Goal: Check status: Check status

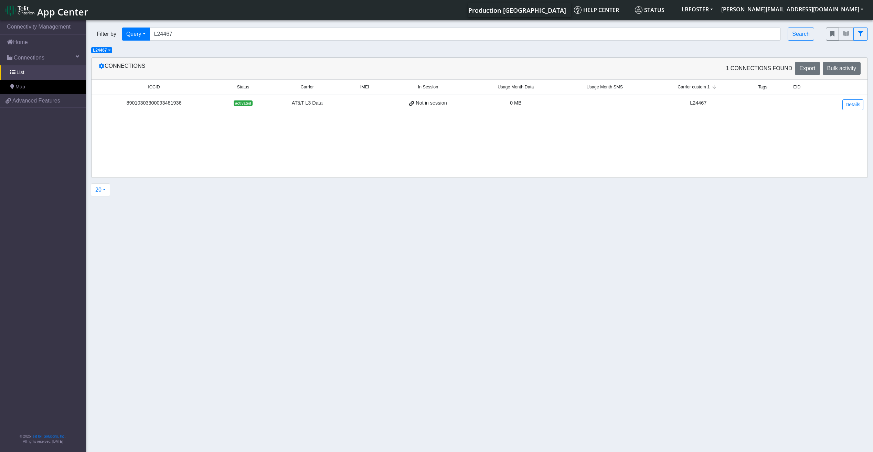
click at [109, 52] on span "×" at bounding box center [109, 50] width 2 height 5
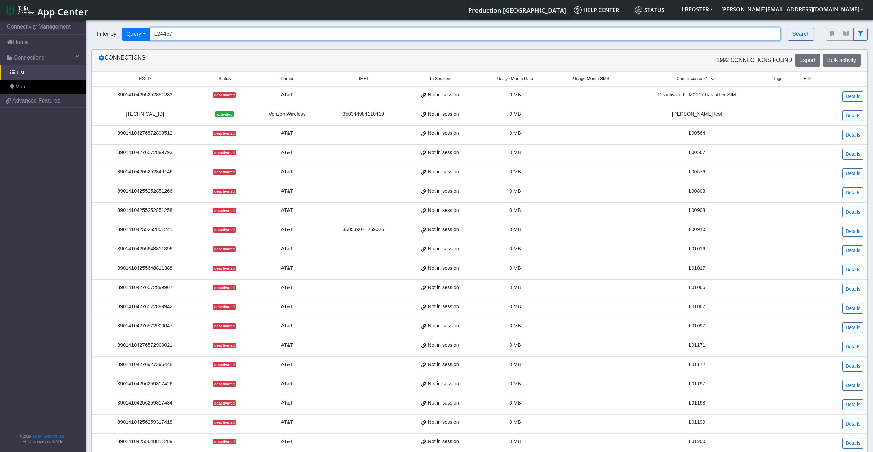
click at [169, 35] on input "L24467" at bounding box center [465, 34] width 631 height 13
paste input "[TECHNICAL_ID]"
type input "[TECHNICAL_ID]"
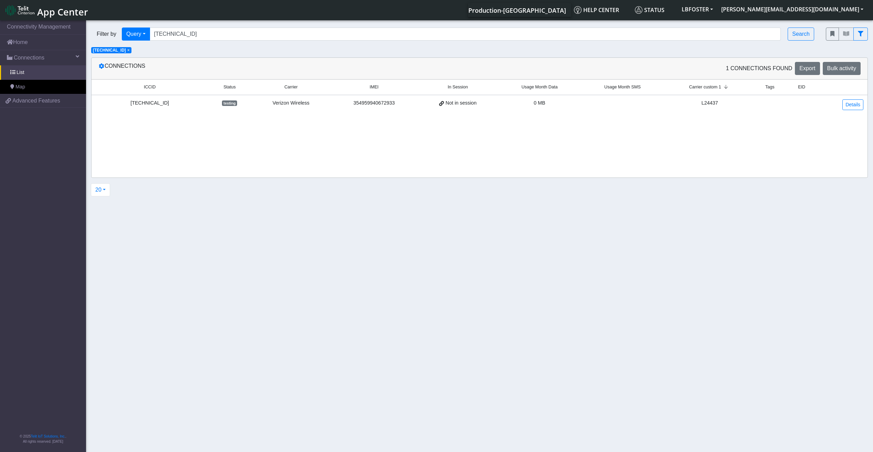
click at [381, 104] on div "354959940672933" at bounding box center [374, 103] width 78 height 8
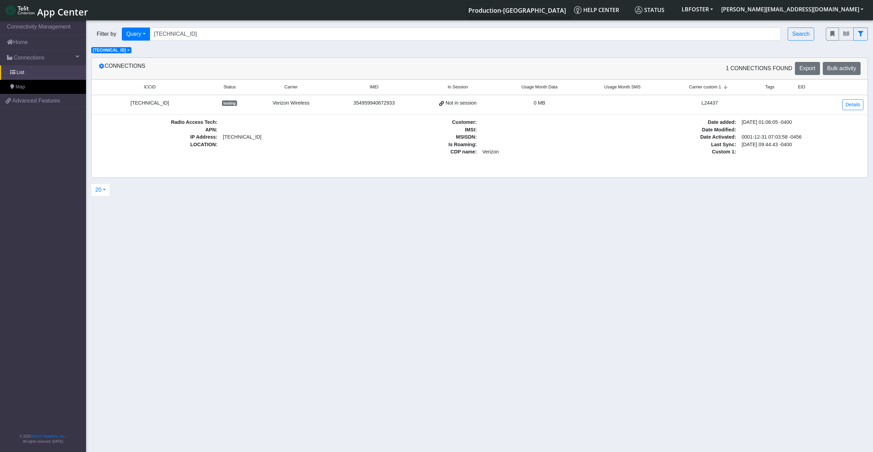
click at [130, 51] on span "×" at bounding box center [128, 50] width 2 height 5
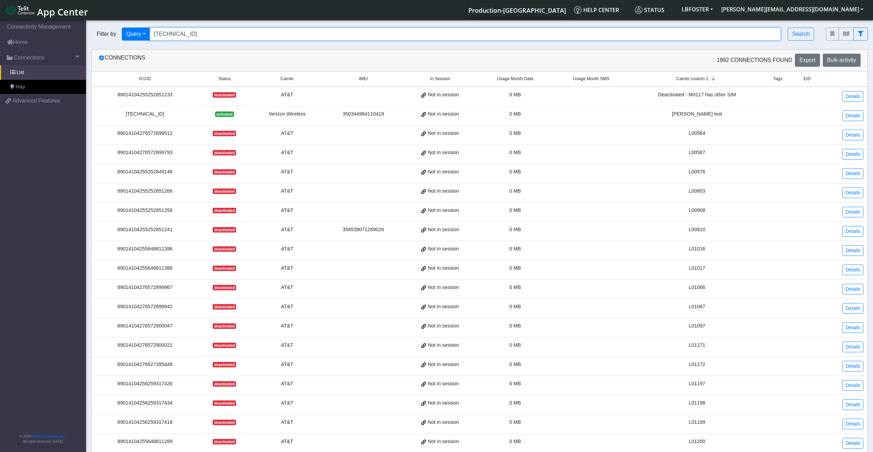
click at [187, 33] on input "[TECHNICAL_ID]" at bounding box center [465, 34] width 631 height 13
click at [55, 59] on link "Connections" at bounding box center [43, 57] width 86 height 15
click at [46, 70] on link "List" at bounding box center [43, 72] width 86 height 14
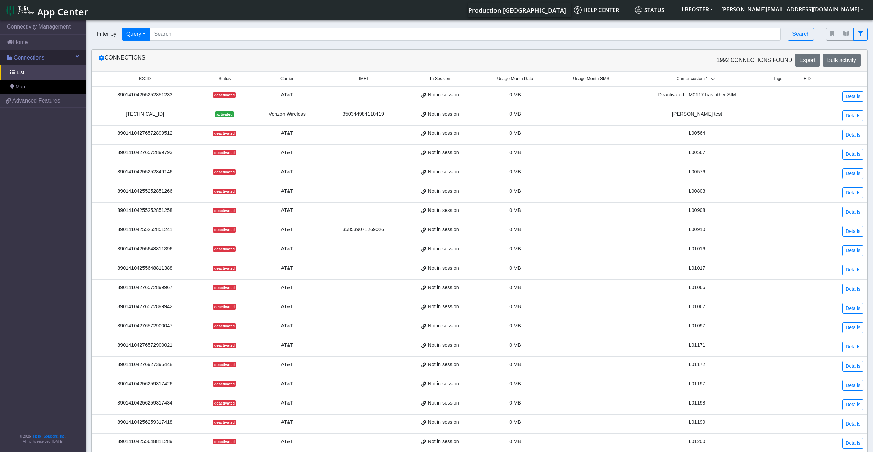
click at [36, 57] on span "Connections" at bounding box center [29, 58] width 31 height 8
click at [30, 44] on link "Home" at bounding box center [43, 42] width 86 height 15
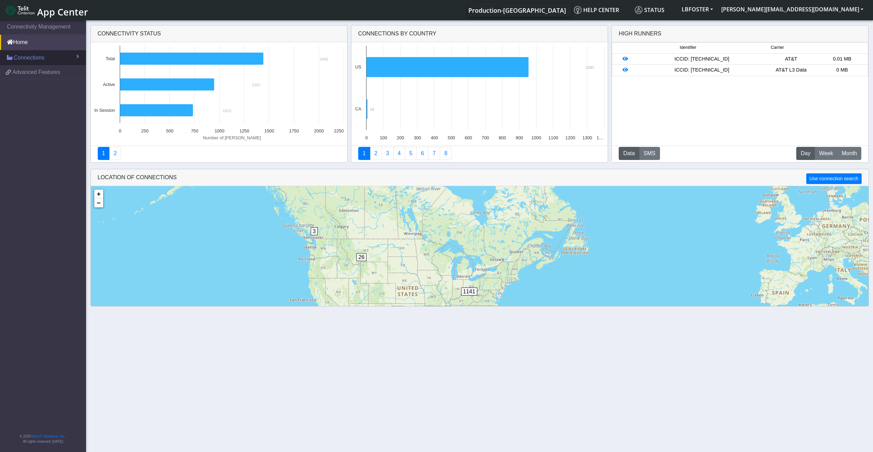
click at [32, 57] on span "Connections" at bounding box center [29, 58] width 31 height 8
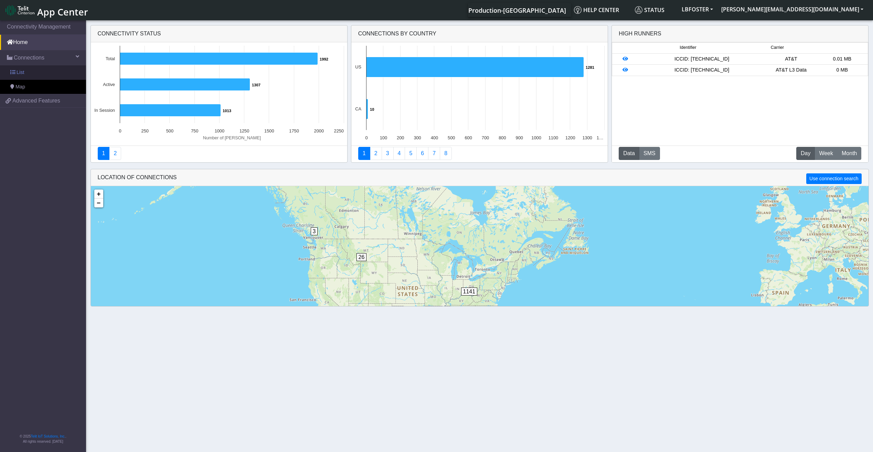
click at [31, 69] on link "List" at bounding box center [43, 72] width 86 height 14
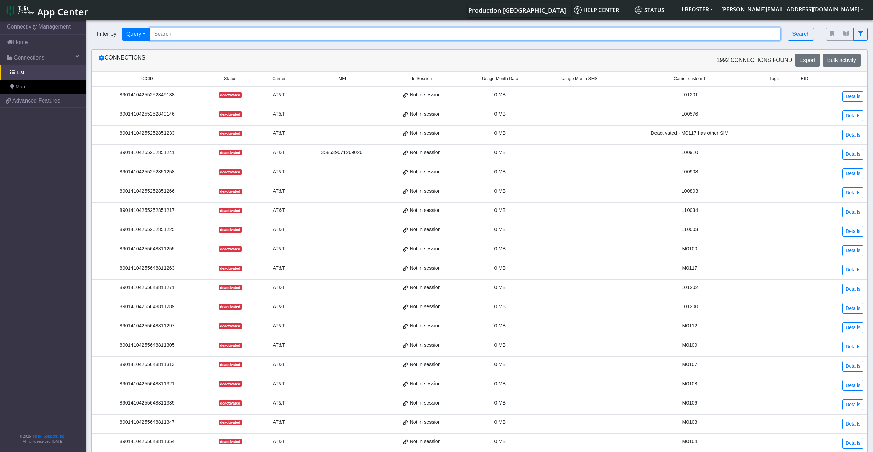
paste input "[TECHNICAL_ID]"
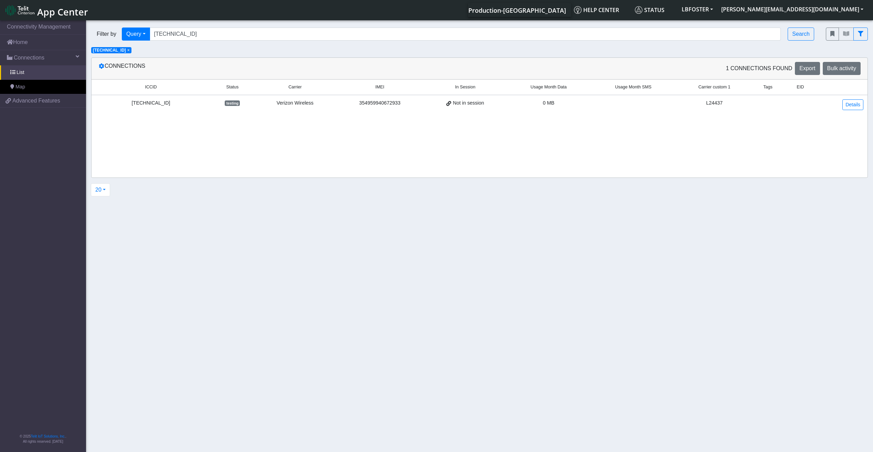
click at [130, 51] on span "×" at bounding box center [128, 50] width 2 height 5
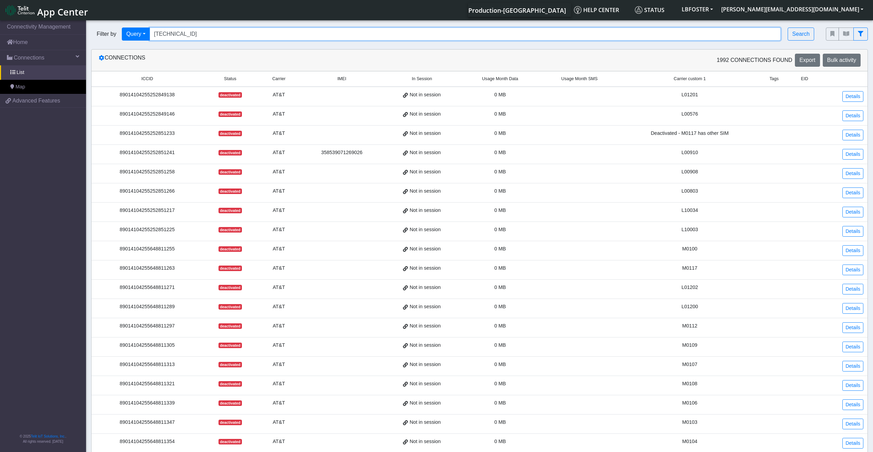
click at [248, 30] on input "[TECHNICAL_ID]" at bounding box center [465, 34] width 631 height 13
paste input "061 [TECHNICAL_ID] [TECHNICAL_ID] [TECHNICAL_ID] [TECHNICAL_ID] [TECHNICAL_ID] …"
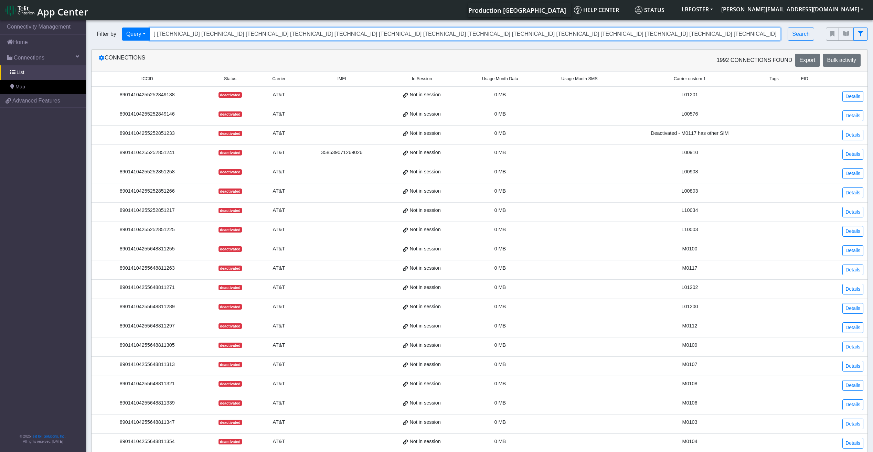
type input "[TECHNICAL_ID] [TECHNICAL_ID] [TECHNICAL_ID] [TECHNICAL_ID] [TECHNICAL_ID] [TEC…"
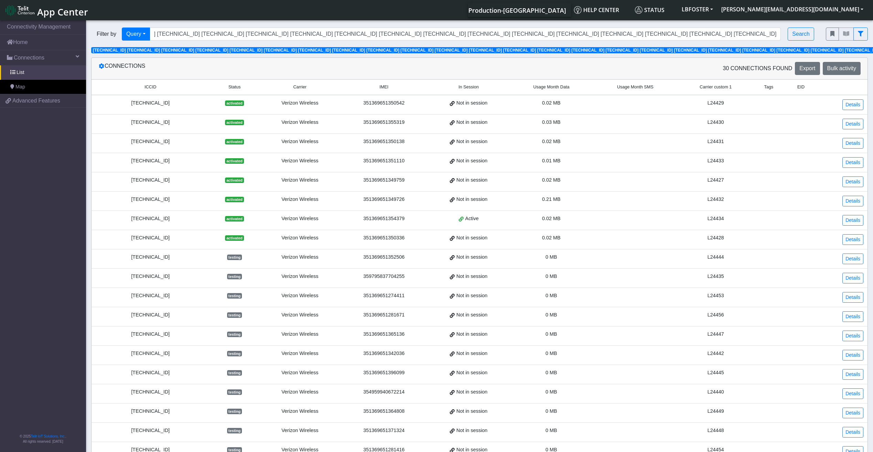
scroll to position [0, 0]
click at [709, 89] on span "Carrier custom 1" at bounding box center [715, 87] width 32 height 7
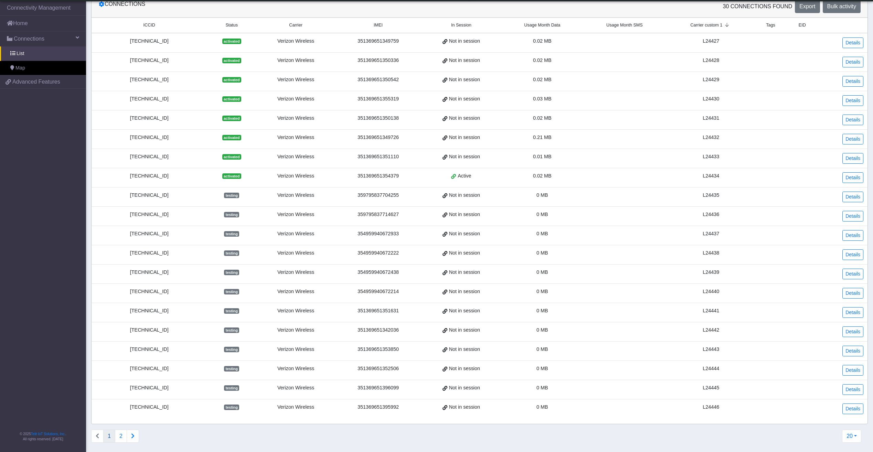
scroll to position [45, 0]
click at [135, 432] on button "Connections list navigation" at bounding box center [133, 434] width 12 height 13
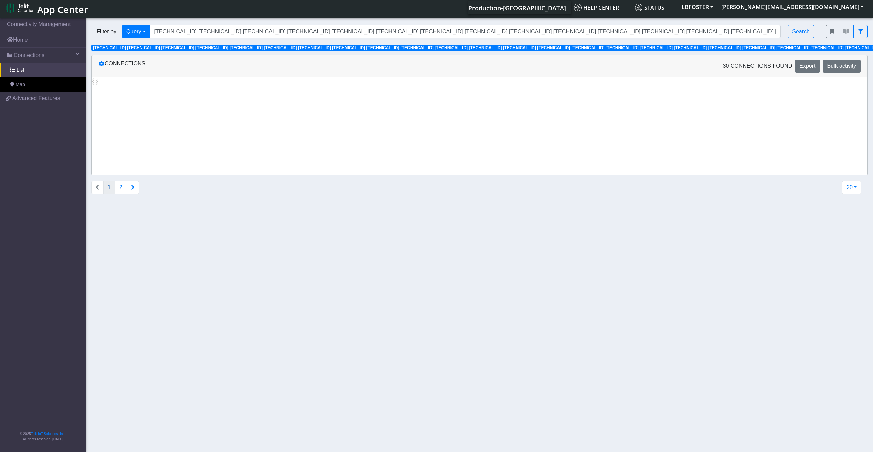
scroll to position [0, 0]
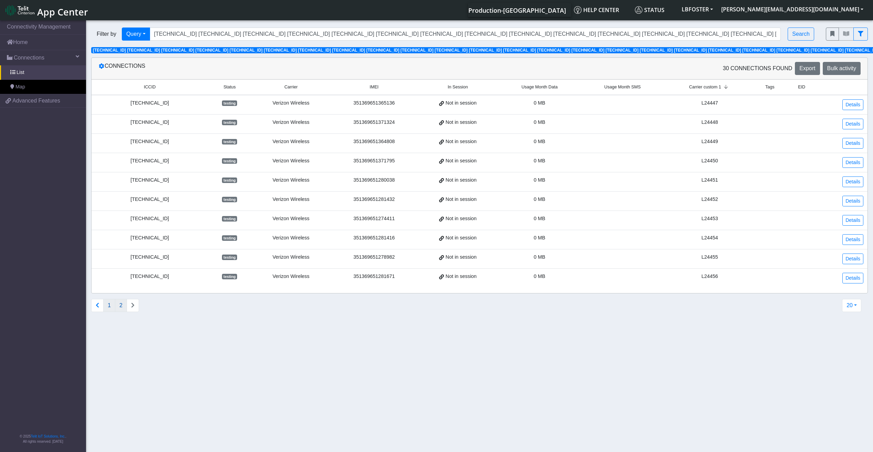
click at [110, 306] on button "1" at bounding box center [109, 305] width 12 height 13
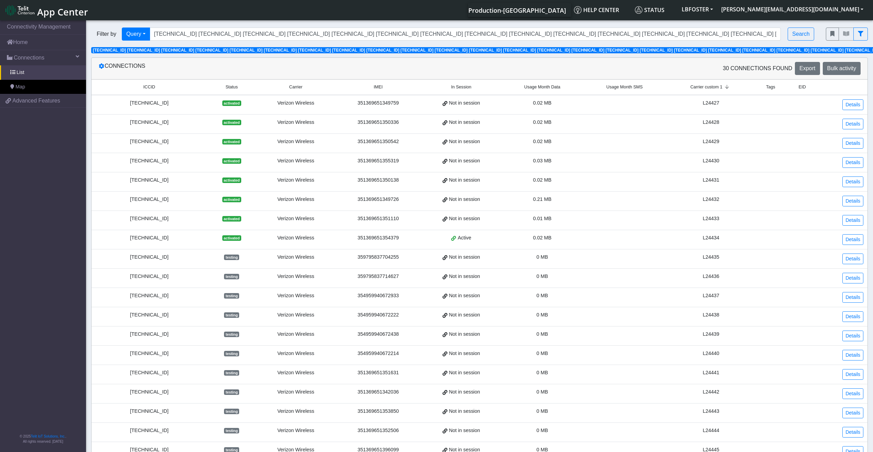
click at [351, 296] on div "354959940672933" at bounding box center [378, 296] width 78 height 8
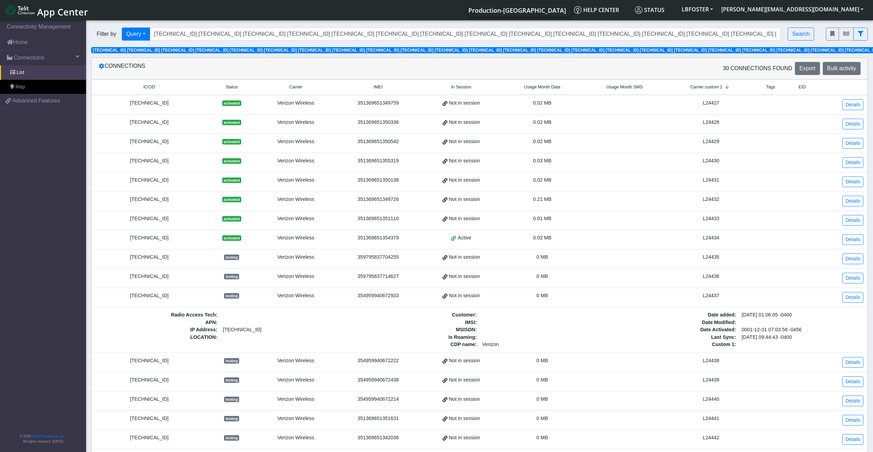
click at [203, 296] on div "[TECHNICAL_ID]" at bounding box center [149, 296] width 107 height 8
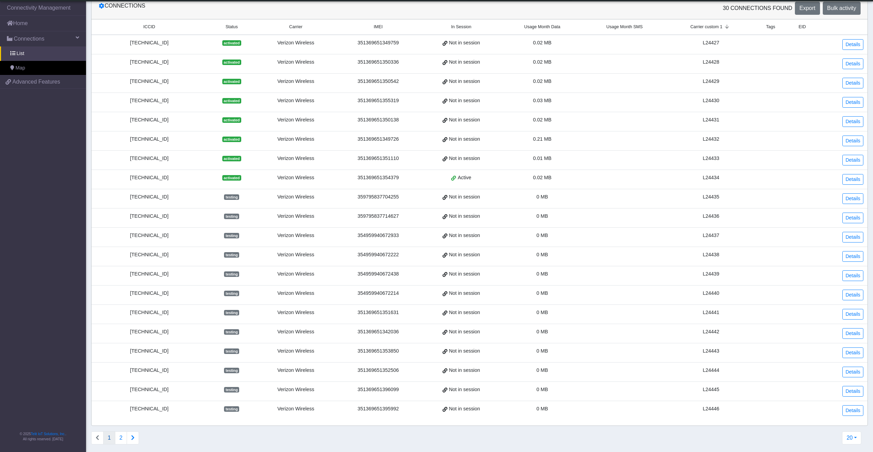
scroll to position [45, 0]
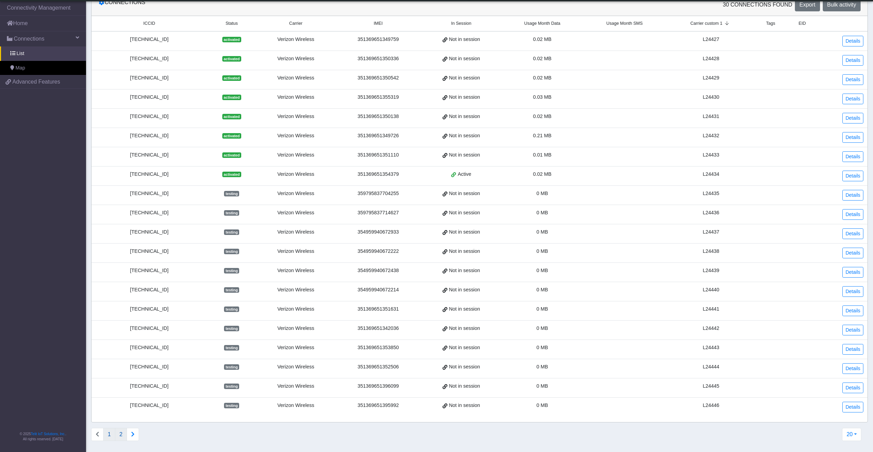
click at [119, 437] on button "2" at bounding box center [121, 434] width 12 height 13
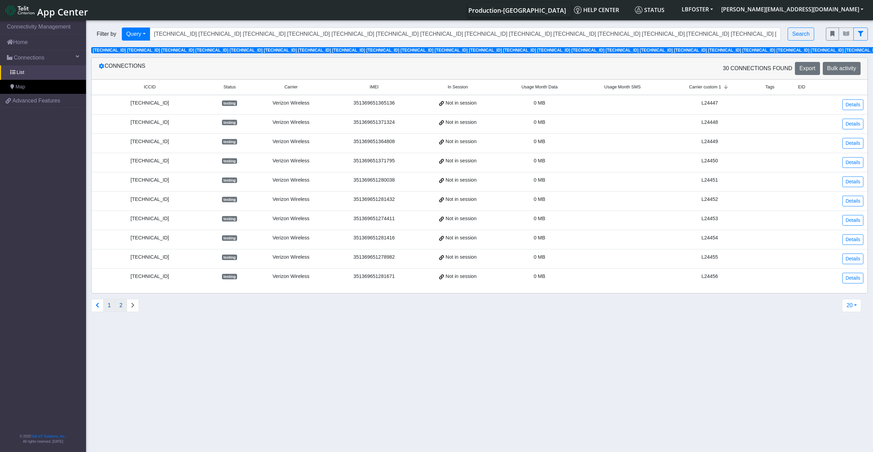
click at [107, 307] on button "1" at bounding box center [109, 305] width 12 height 13
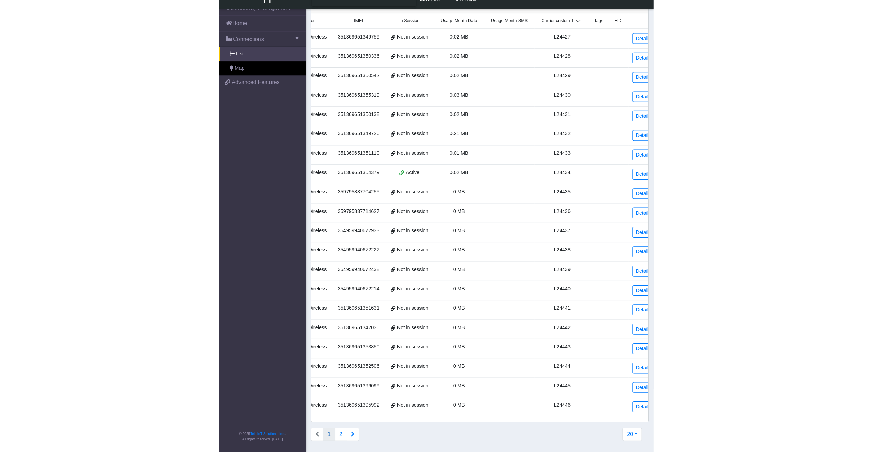
scroll to position [0, 131]
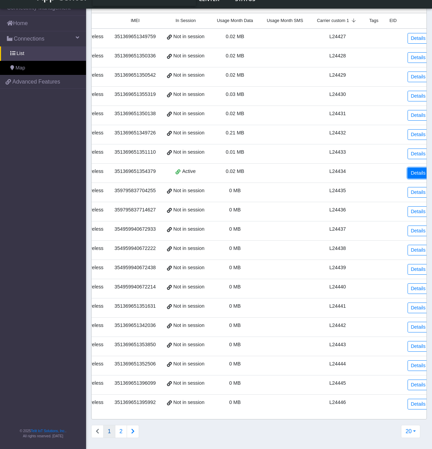
click at [411, 168] on link "Details" at bounding box center [417, 173] width 21 height 11
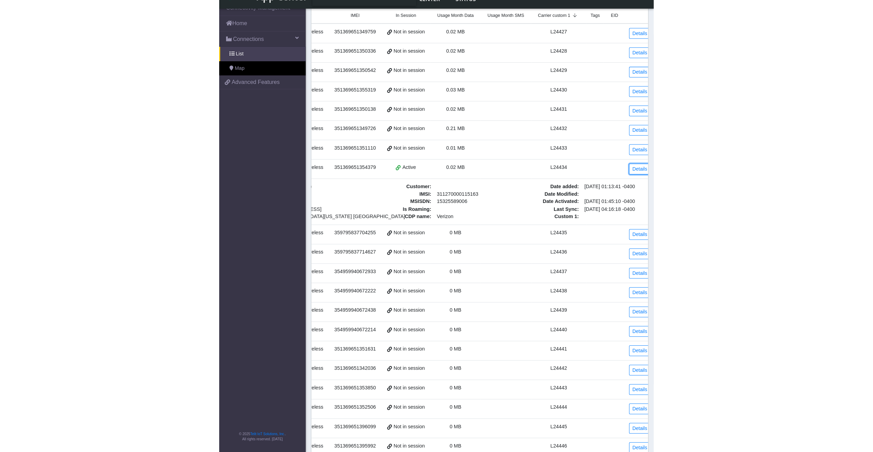
scroll to position [0, 1]
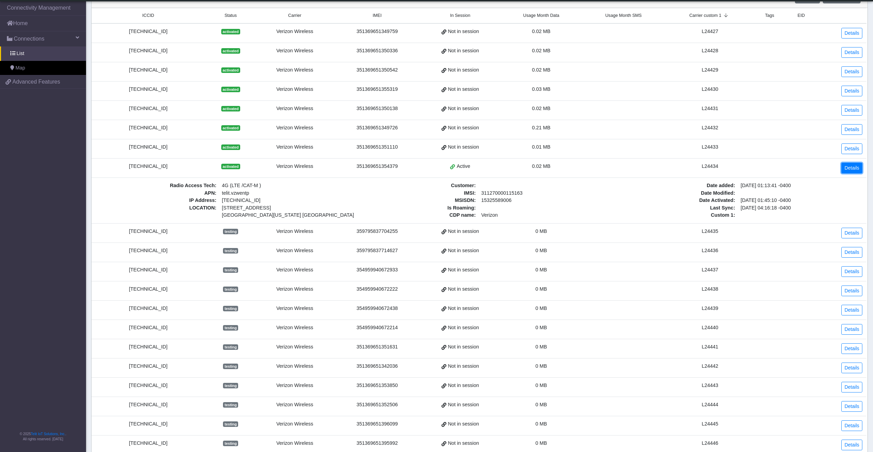
click at [859, 165] on link "Details" at bounding box center [851, 168] width 21 height 11
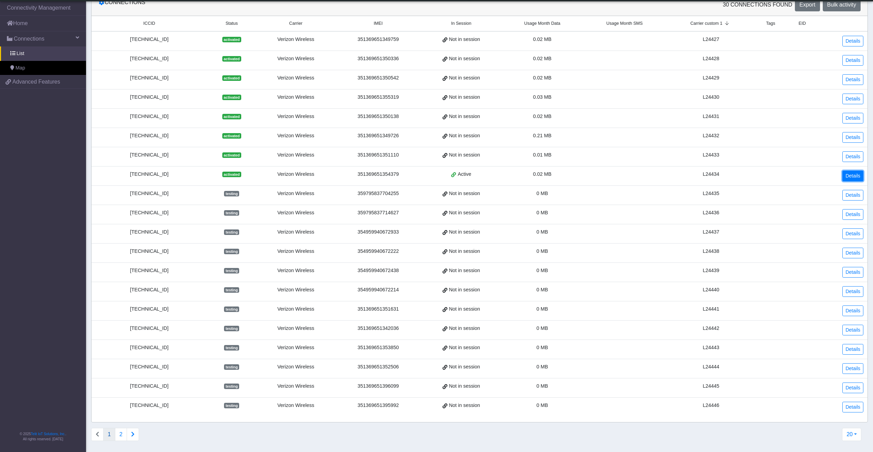
scroll to position [0, 0]
click at [250, 189] on td "testing" at bounding box center [232, 194] width 50 height 19
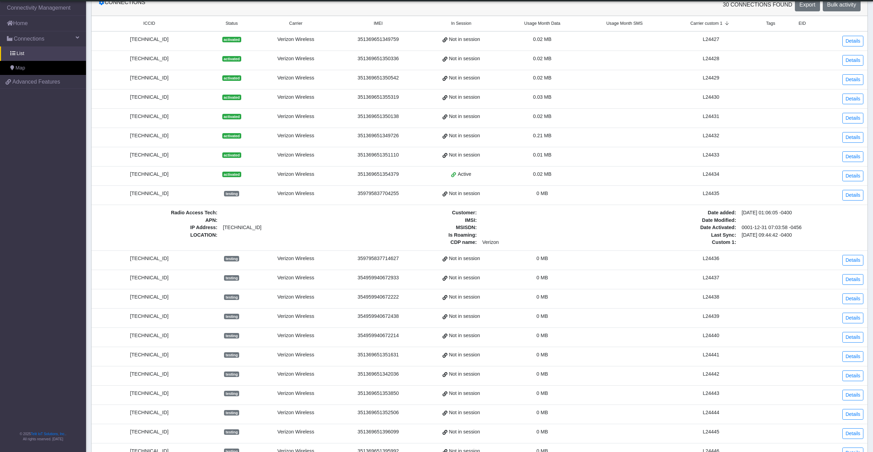
click at [166, 193] on div "[TECHNICAL_ID]" at bounding box center [149, 194] width 107 height 8
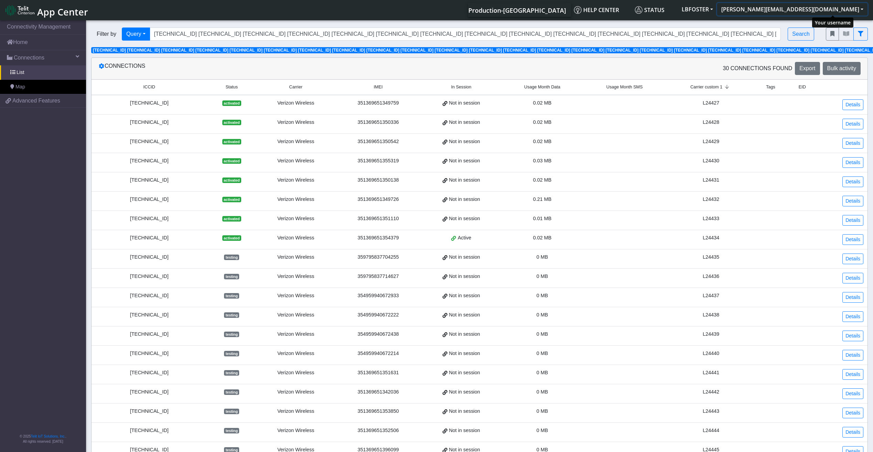
click at [806, 11] on button "[PERSON_NAME][EMAIL_ADDRESS][DOMAIN_NAME]" at bounding box center [792, 9] width 150 height 12
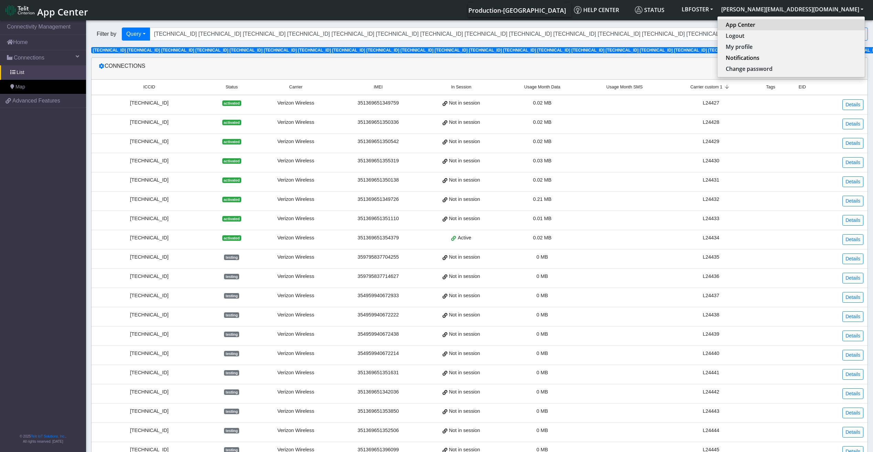
click at [816, 21] on link "App Center" at bounding box center [790, 25] width 131 height 8
